Goal: Find specific page/section: Find specific page/section

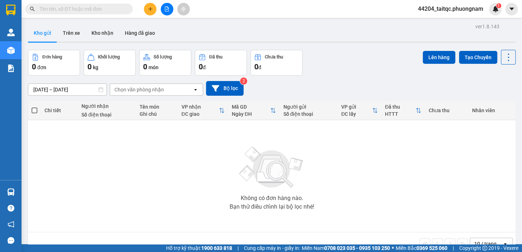
scroll to position [33, 0]
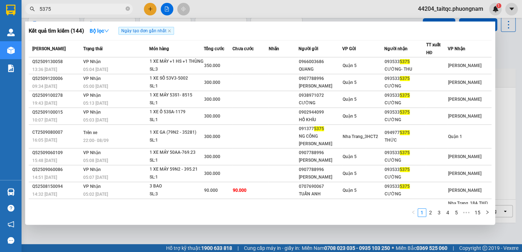
click at [62, 6] on input "5375" at bounding box center [81, 9] width 85 height 8
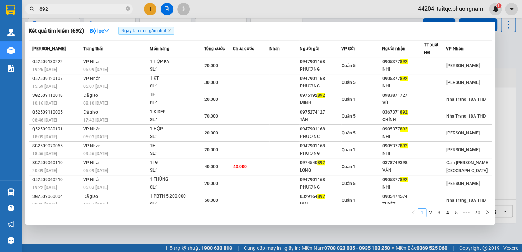
click at [71, 9] on input "892" at bounding box center [81, 9] width 85 height 8
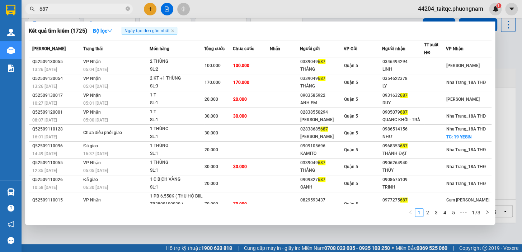
click at [67, 8] on input "687" at bounding box center [81, 9] width 85 height 8
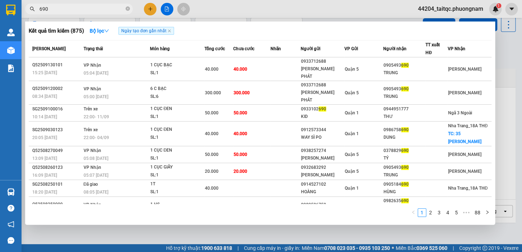
click at [68, 10] on input "690" at bounding box center [81, 9] width 85 height 8
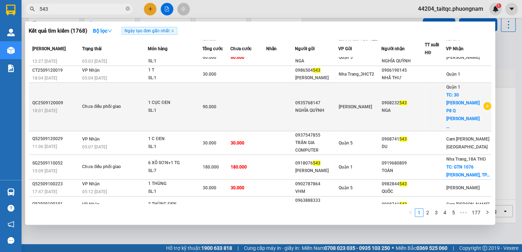
scroll to position [0, 0]
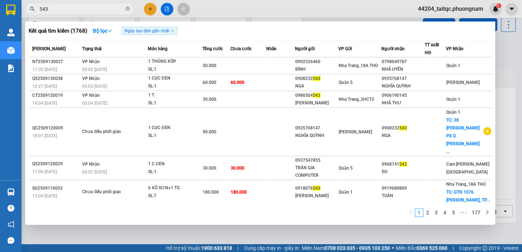
click at [83, 9] on input "543" at bounding box center [81, 9] width 85 height 8
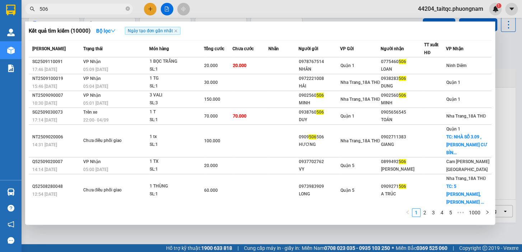
click at [66, 7] on input "506" at bounding box center [81, 9] width 85 height 8
type input "506"
click at [276, 33] on div "Kết quả tìm kiếm ( 10000 ) Bộ lọc Ngày tạo đơn gần nhất" at bounding box center [260, 30] width 463 height 11
click at [129, 9] on icon "close-circle" at bounding box center [128, 8] width 4 height 4
